Goal: Transaction & Acquisition: Purchase product/service

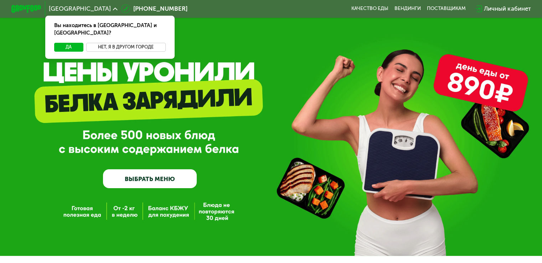
click at [110, 43] on button "Нет, я в другом городе" at bounding box center [125, 47] width 79 height 9
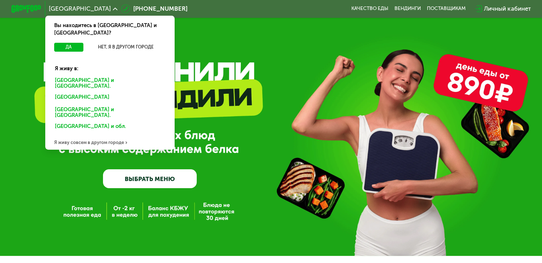
click at [90, 92] on div "[GEOGRAPHIC_DATA] и [GEOGRAPHIC_DATA]." at bounding box center [109, 98] width 118 height 12
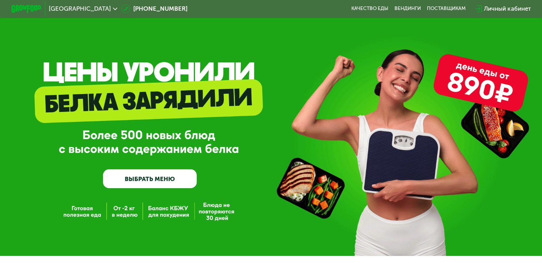
click at [176, 184] on link "ВЫБРАТЬ МЕНЮ" at bounding box center [150, 178] width 94 height 19
click at [161, 180] on link "ВЫБРАТЬ МЕНЮ" at bounding box center [150, 178] width 94 height 19
click at [148, 181] on link "ВЫБРАТЬ МЕНЮ" at bounding box center [150, 178] width 94 height 19
click at [113, 175] on link "ВЫБРАТЬ МЕНЮ" at bounding box center [150, 178] width 94 height 19
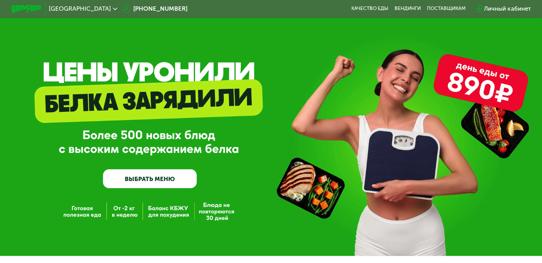
click at [25, 8] on img at bounding box center [26, 9] width 30 height 8
click at [72, 210] on div "GrowFood — доставка правильного питания ВЫБРАТЬ МЕНЮ" at bounding box center [271, 128] width 542 height 256
click at [121, 220] on div "GrowFood — доставка правильного питания ВЫБРАТЬ МЕНЮ" at bounding box center [271, 128] width 542 height 256
click at [127, 174] on link "ВЫБРАТЬ МЕНЮ" at bounding box center [150, 178] width 94 height 19
click at [128, 176] on link "ВЫБРАТЬ МЕНЮ" at bounding box center [150, 178] width 94 height 19
